Goal: Task Accomplishment & Management: Complete application form

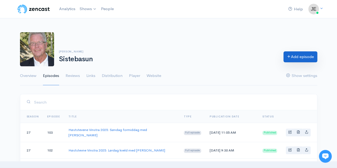
click at [295, 59] on link "Add episode" at bounding box center [301, 56] width 34 height 11
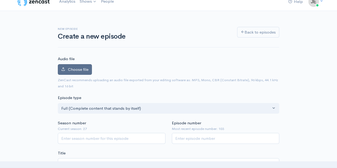
click at [78, 73] on label "Choose file" at bounding box center [75, 69] width 34 height 11
click at [0, 0] on input "Choose file" at bounding box center [0, 0] width 0 height 0
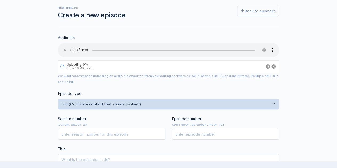
scroll to position [30, 0]
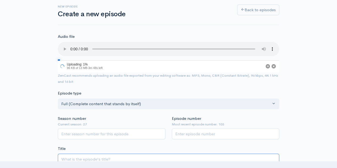
click at [84, 156] on input "Title" at bounding box center [169, 159] width 222 height 11
type input "H"
type input "h"
type input "Ha"
type input "ha"
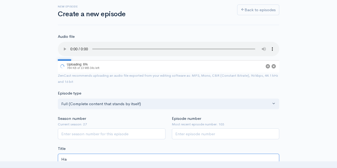
type input "[PERSON_NAME]"
type input "han"
type input "[PERSON_NAME]"
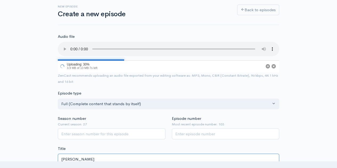
type input "[PERSON_NAME]"
type input "[PERSON_NAME] og"
type input "[PERSON_NAME]-og"
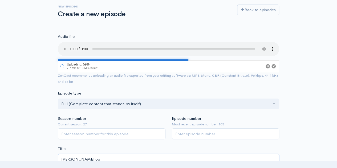
type input "[PERSON_NAME] og g"
type input "[PERSON_NAME]-og-g"
type input "[PERSON_NAME] og gu"
type input "[PERSON_NAME]-og-gu"
type input "[PERSON_NAME] og [DEMOGRAPHIC_DATA]"
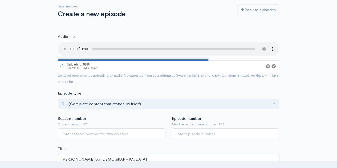
type input "[PERSON_NAME]-og-[DEMOGRAPHIC_DATA]"
type input "[PERSON_NAME] og guds t"
type input "[PERSON_NAME]-og-guds-t"
type input "[PERSON_NAME] og guds ti"
type input "[PERSON_NAME]-og-guds-ti"
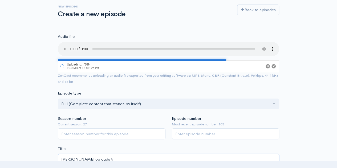
type input "[PERSON_NAME] og [DEMOGRAPHIC_DATA] tim"
type input "[PERSON_NAME]-og-[DEMOGRAPHIC_DATA]-tim"
type input "[PERSON_NAME] og [DEMOGRAPHIC_DATA] timin"
type input "[PERSON_NAME]-og-guds-timin"
type input "[PERSON_NAME] og [DEMOGRAPHIC_DATA] timing"
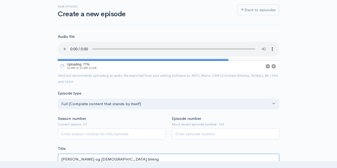
type input "[PERSON_NAME]-og-[DEMOGRAPHIC_DATA]-timing"
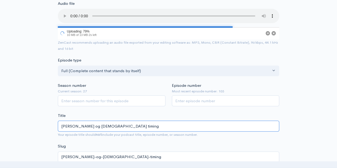
scroll to position [63, 0]
type input "[PERSON_NAME] og [DEMOGRAPHIC_DATA] timing"
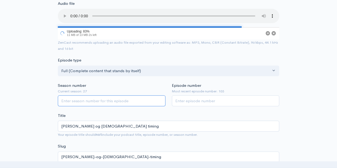
click at [129, 99] on input "Season number" at bounding box center [112, 100] width 108 height 11
type input "27"
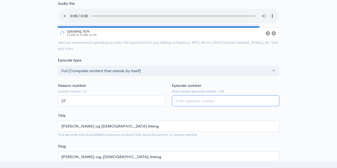
click at [183, 103] on input "Episode number" at bounding box center [226, 100] width 108 height 11
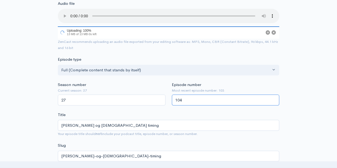
type input "104"
click at [159, 113] on div "Title [PERSON_NAME] og [DEMOGRAPHIC_DATA] timing Your episode title should not …" at bounding box center [169, 124] width 222 height 25
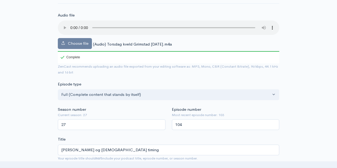
scroll to position [51, 0]
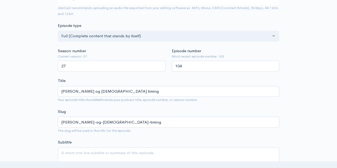
scroll to position [110, 0]
click at [193, 67] on input "104" at bounding box center [226, 66] width 108 height 11
click at [134, 66] on input "27" at bounding box center [112, 66] width 108 height 11
type input "28"
click at [187, 64] on input "104" at bounding box center [226, 66] width 108 height 11
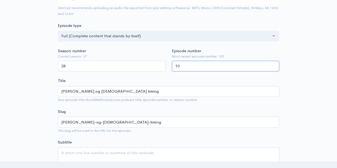
type input "1"
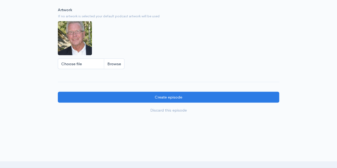
scroll to position [491, 0]
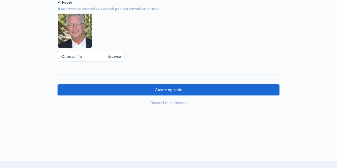
click at [161, 89] on input "Create episode" at bounding box center [169, 89] width 222 height 11
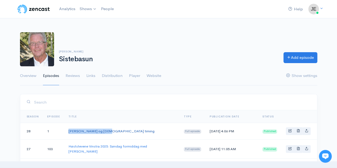
drag, startPoint x: 109, startPoint y: 130, endPoint x: 69, endPoint y: 131, distance: 40.3
click at [69, 131] on td "[PERSON_NAME] og [DEMOGRAPHIC_DATA] timing" at bounding box center [121, 131] width 115 height 17
copy link "[PERSON_NAME] og [DEMOGRAPHIC_DATA] timing"
